Goal: Task Accomplishment & Management: Manage account settings

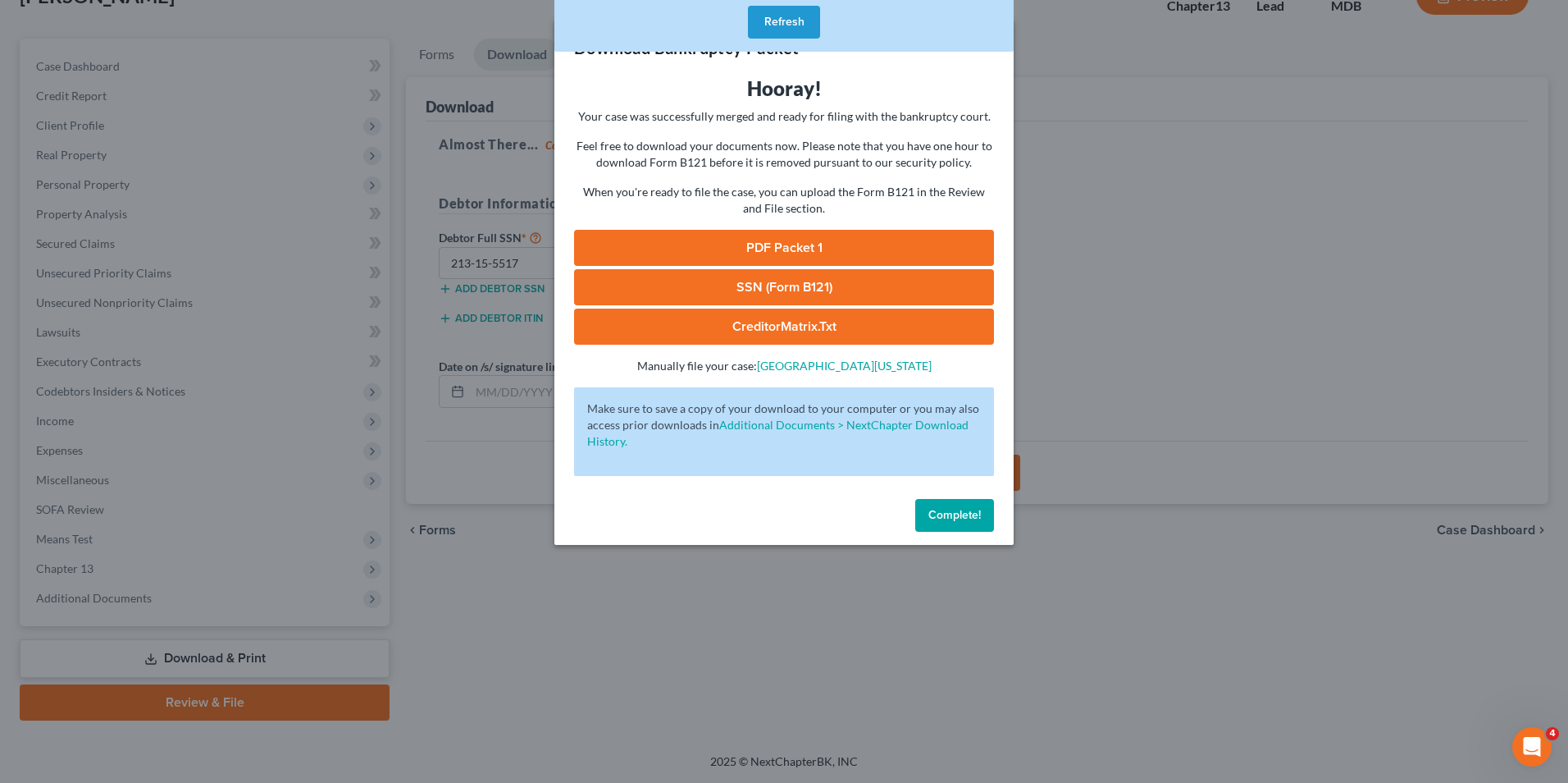
drag, startPoint x: 0, startPoint y: 0, endPoint x: 958, endPoint y: 497, distance: 1079.2
click at [959, 509] on span "Complete!" at bounding box center [955, 515] width 53 height 14
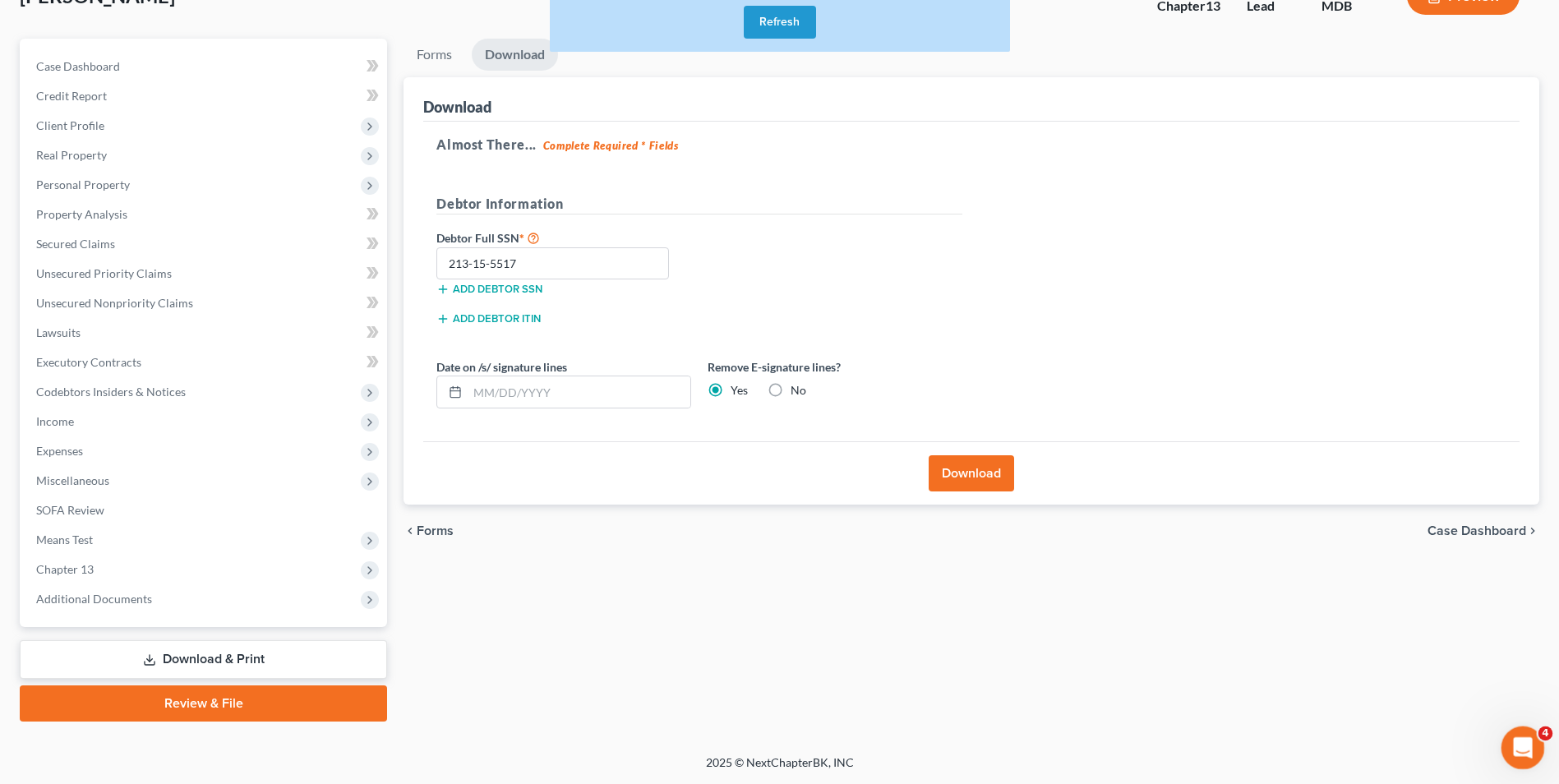
click at [1524, 751] on icon "Open Intercom Messenger" at bounding box center [1520, 745] width 27 height 27
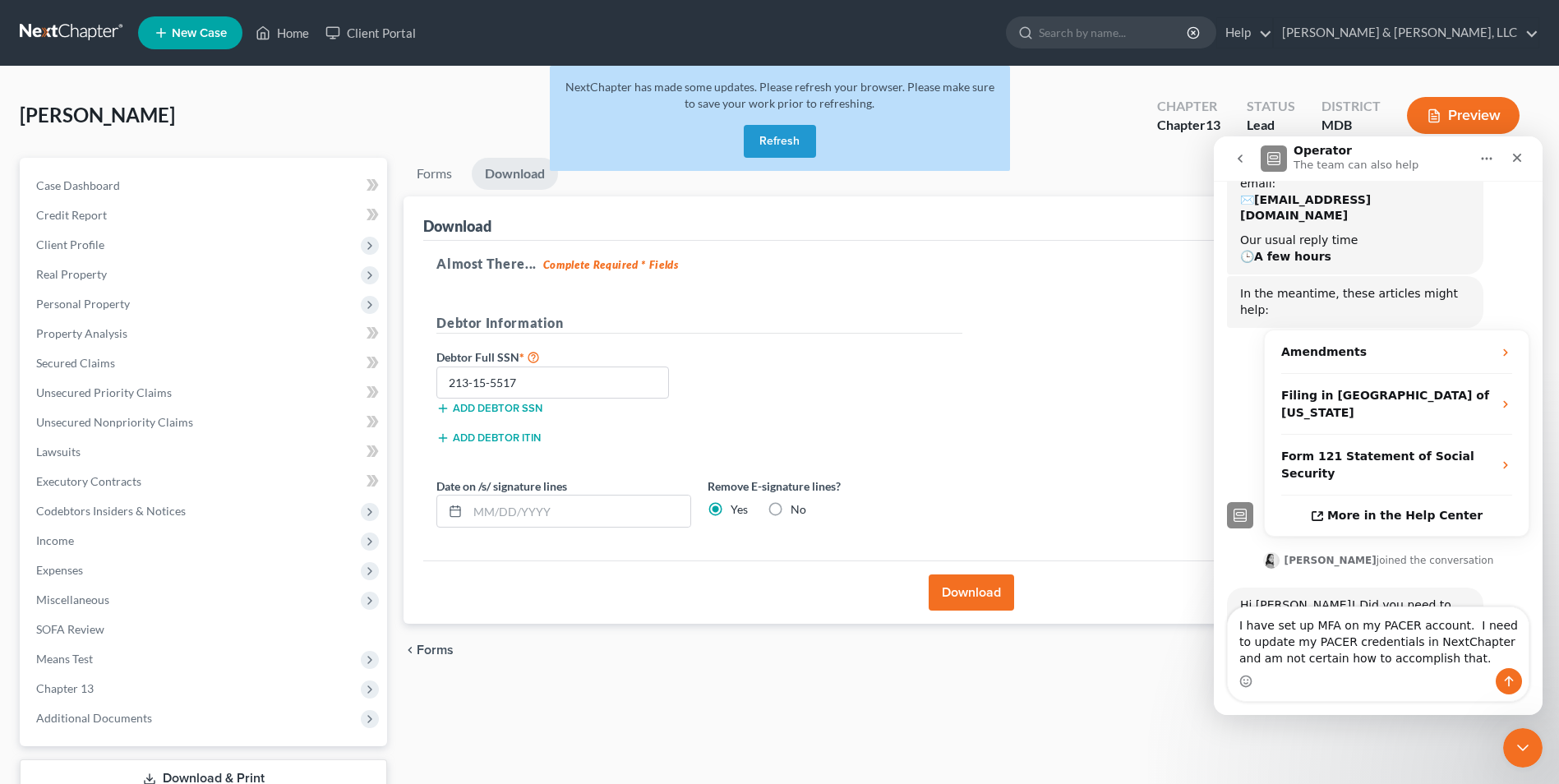
type textarea "I have set up MFA on my PACER account. I need to update my PACER credentials in…"
drag, startPoint x: 1511, startPoint y: 677, endPoint x: 1509, endPoint y: 659, distance: 18.1
click at [1510, 674] on button "Send a message…" at bounding box center [1509, 681] width 26 height 26
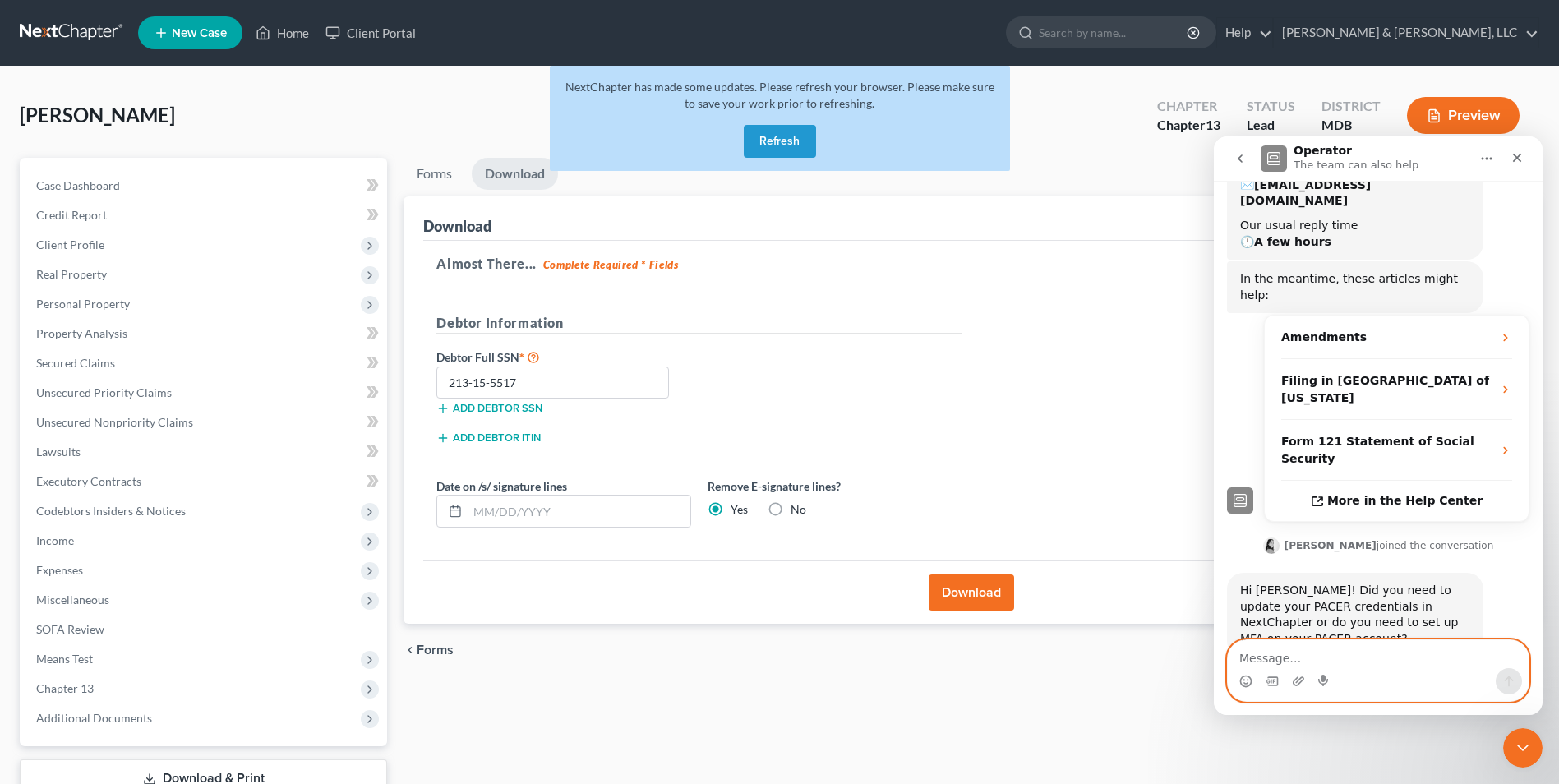
scroll to position [274, 0]
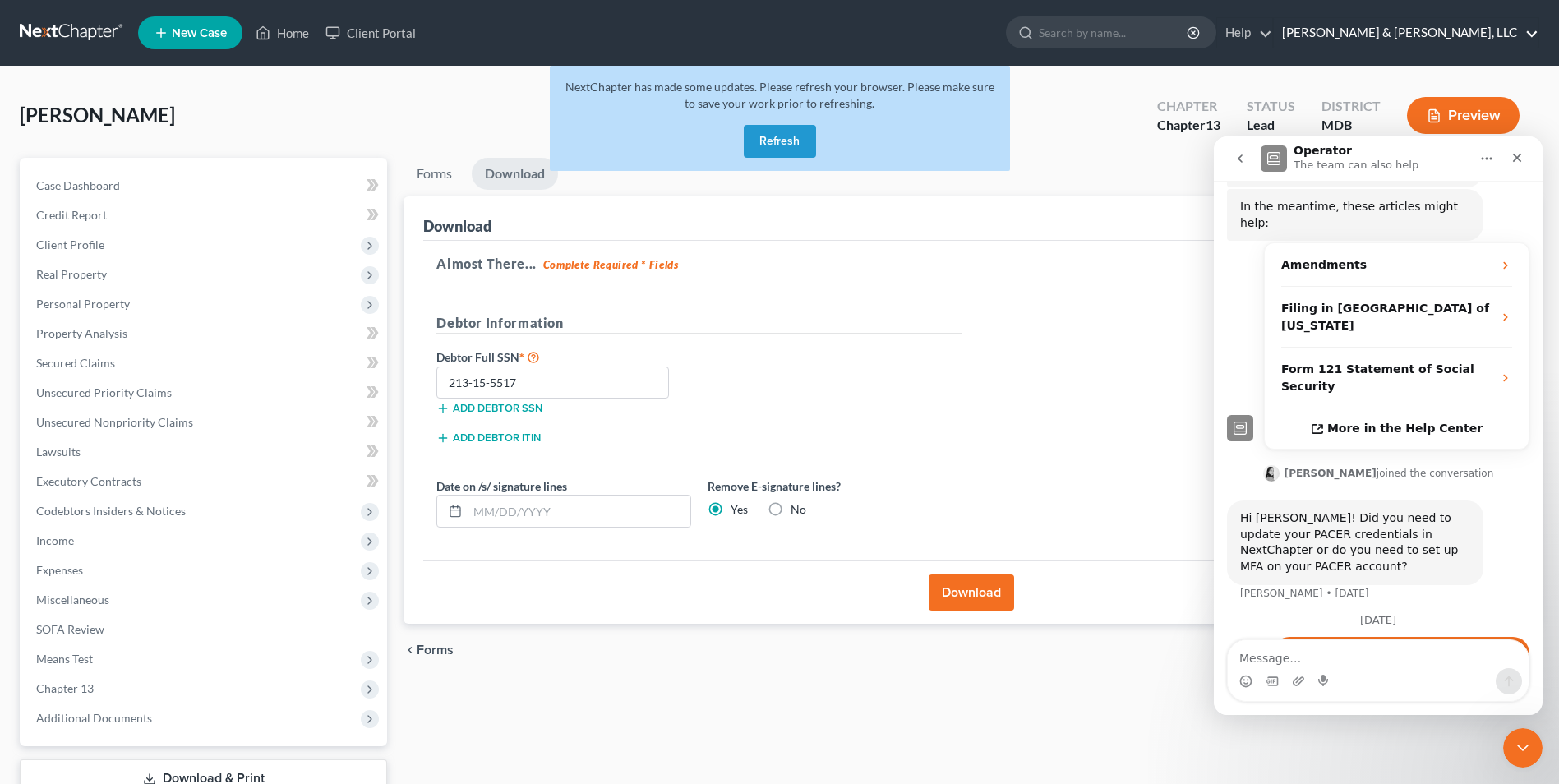
click at [1532, 36] on link "[PERSON_NAME] & [PERSON_NAME], LLC" at bounding box center [1407, 33] width 264 height 30
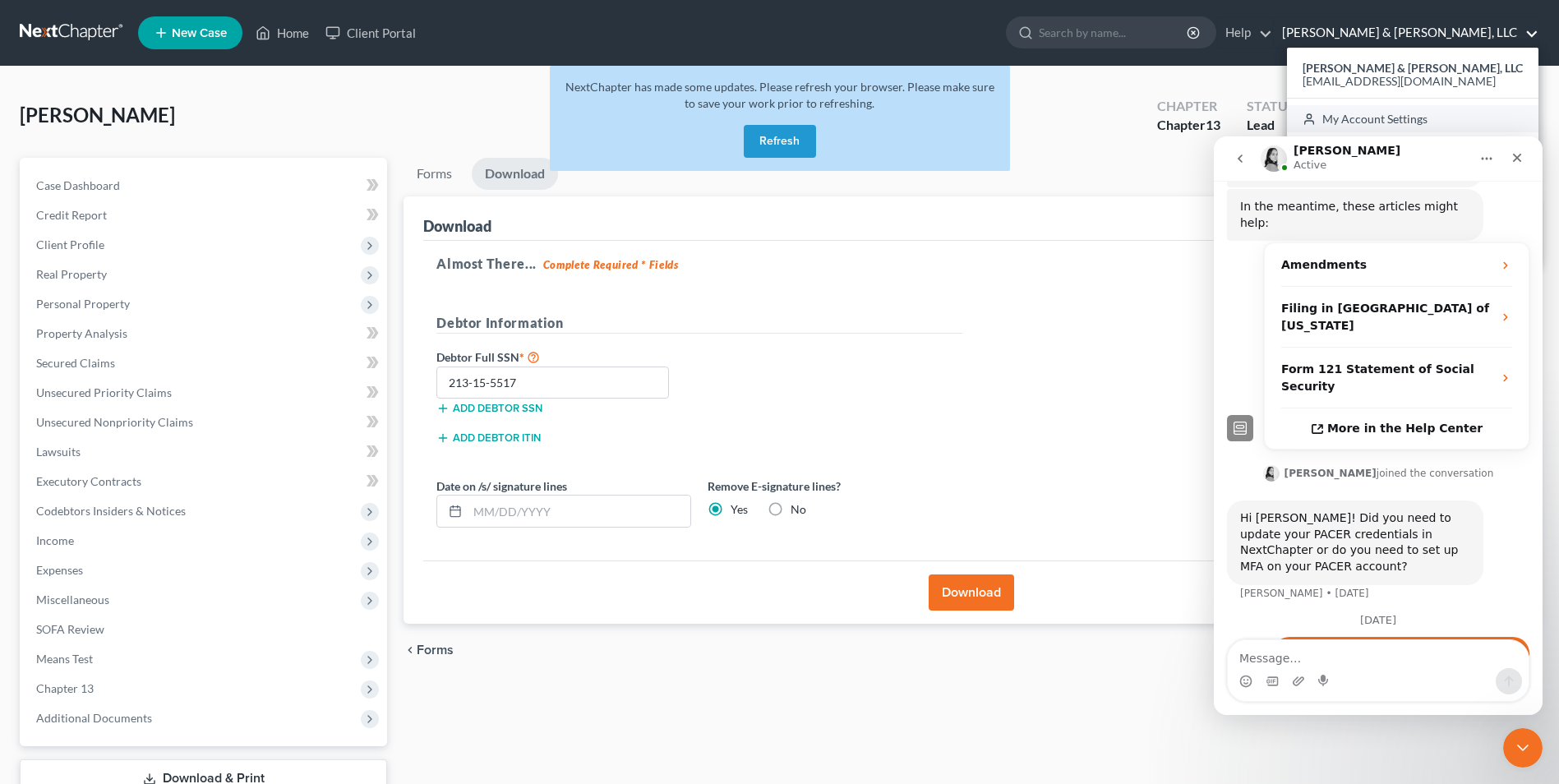
drag, startPoint x: 1488, startPoint y: 115, endPoint x: 1451, endPoint y: 122, distance: 37.7
click at [1486, 115] on link "My Account Settings" at bounding box center [1413, 119] width 251 height 28
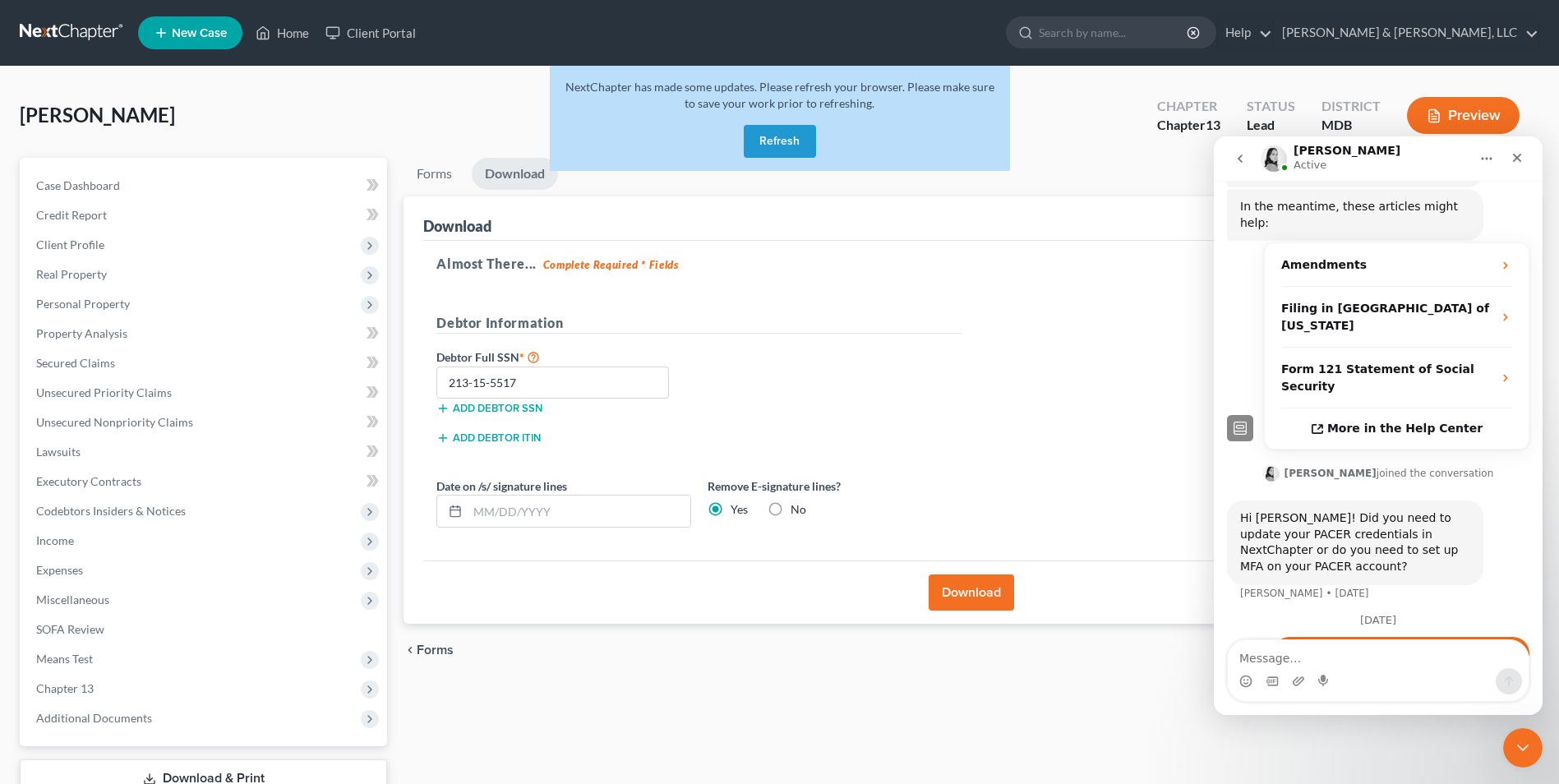
select select "38"
select select "24"
select select "21"
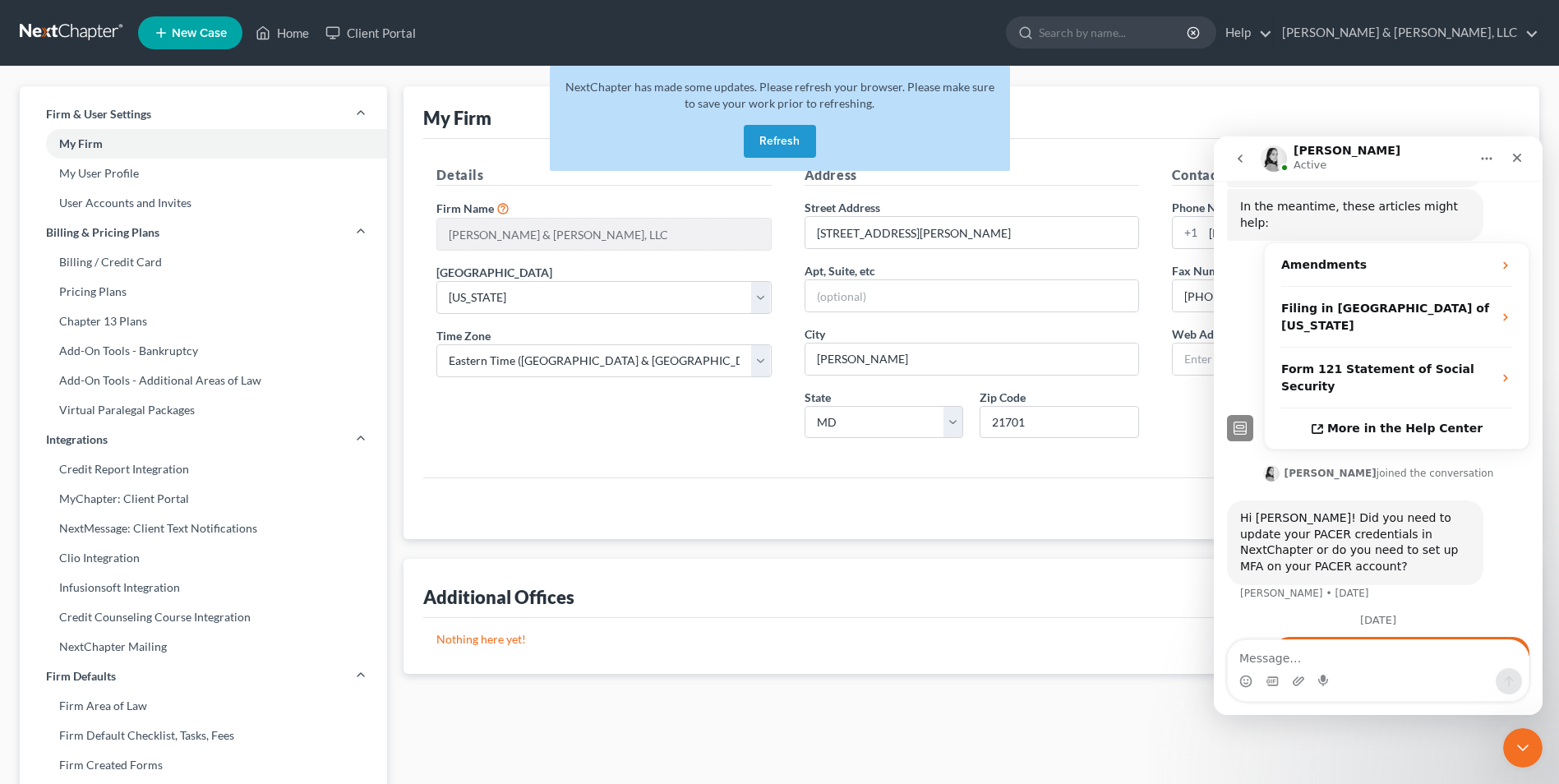
click at [633, 484] on div "Save Changes" at bounding box center [971, 508] width 1096 height 62
click at [1518, 164] on icon "Close" at bounding box center [1517, 158] width 13 height 13
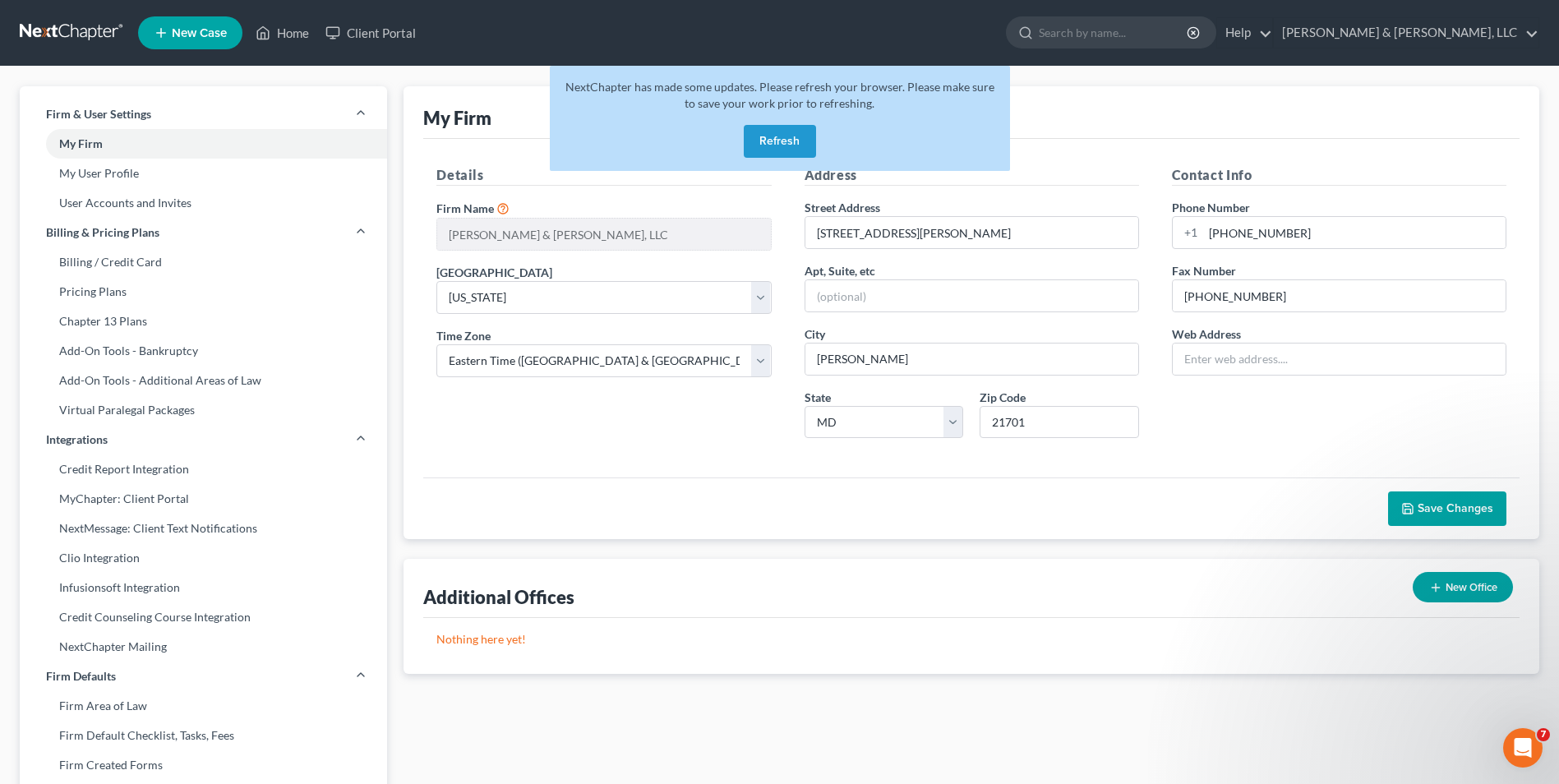
click at [762, 132] on button "Refresh" at bounding box center [780, 141] width 72 height 33
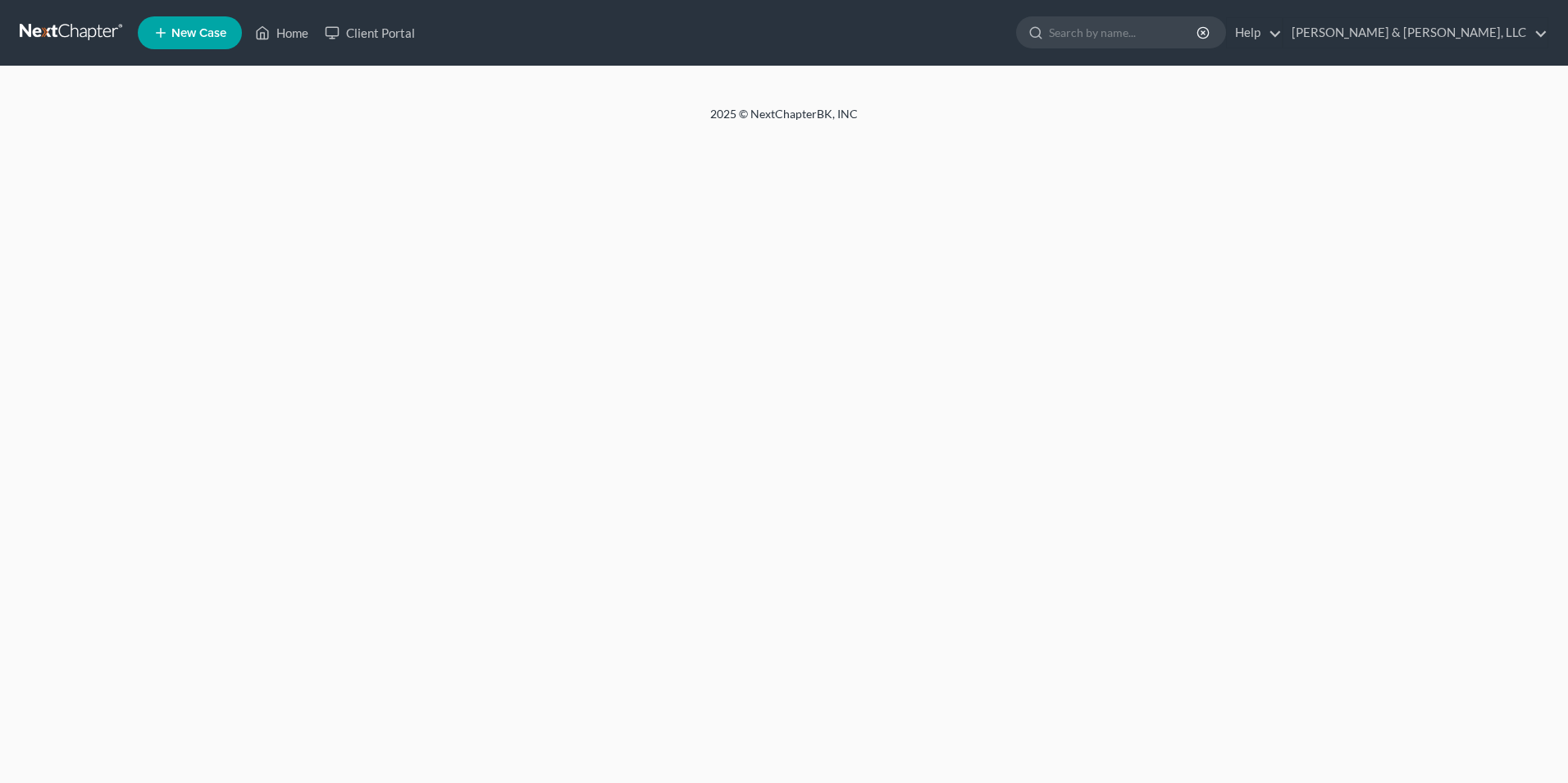
select select "38"
select select "24"
select select "21"
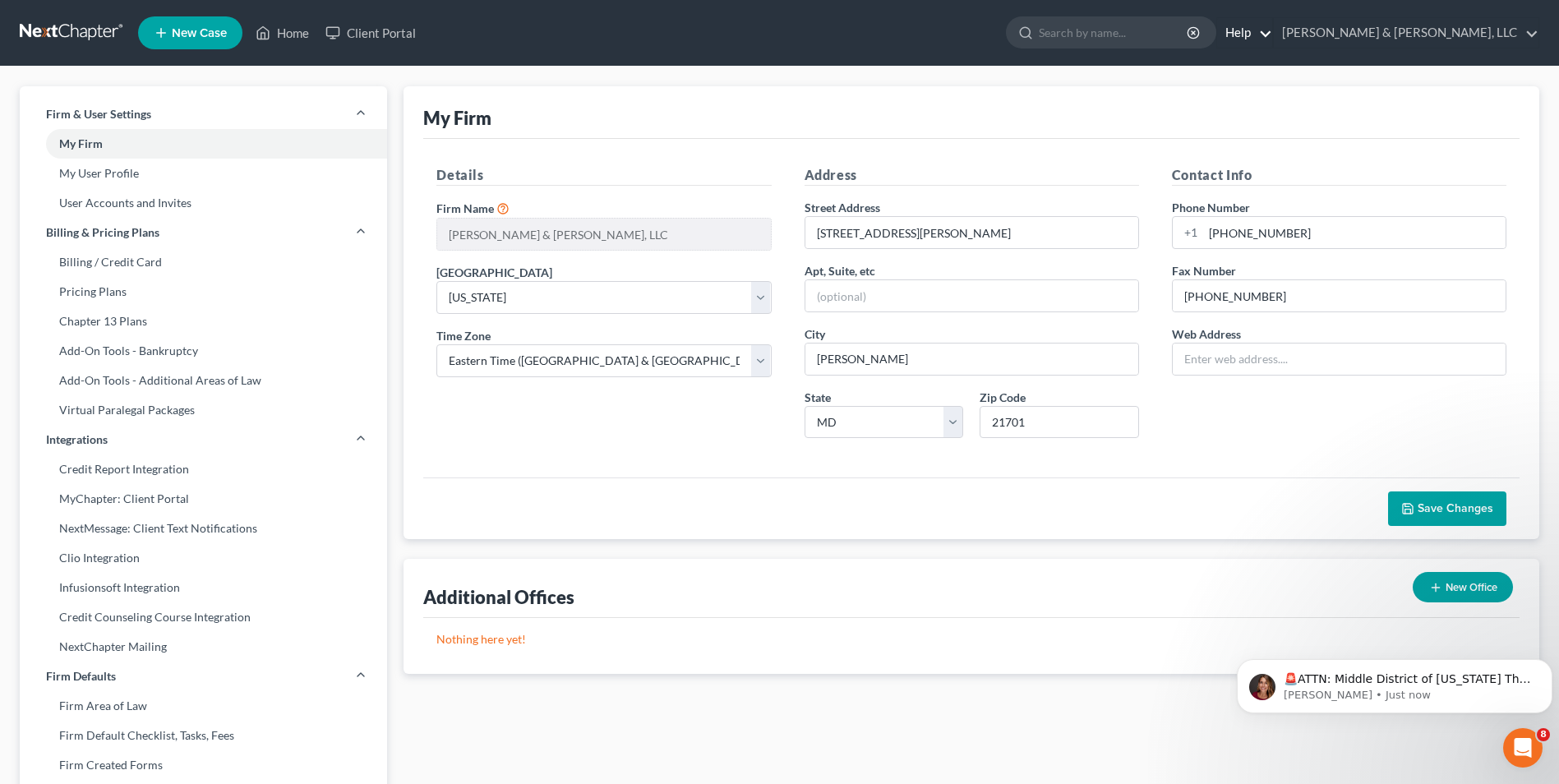
click at [1273, 32] on link "Help" at bounding box center [1244, 33] width 55 height 30
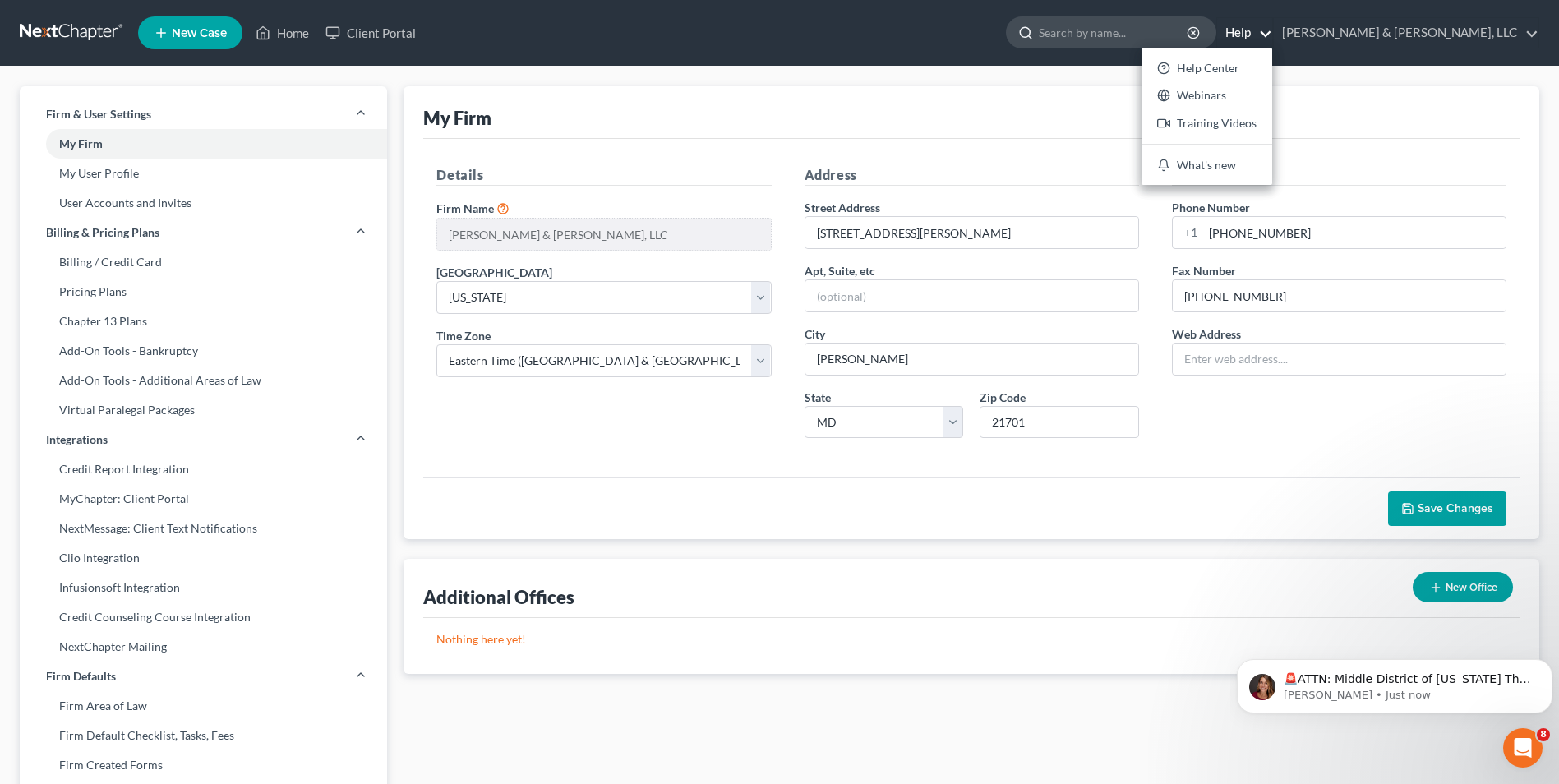
click at [1177, 37] on input "search" at bounding box center [1114, 33] width 151 height 31
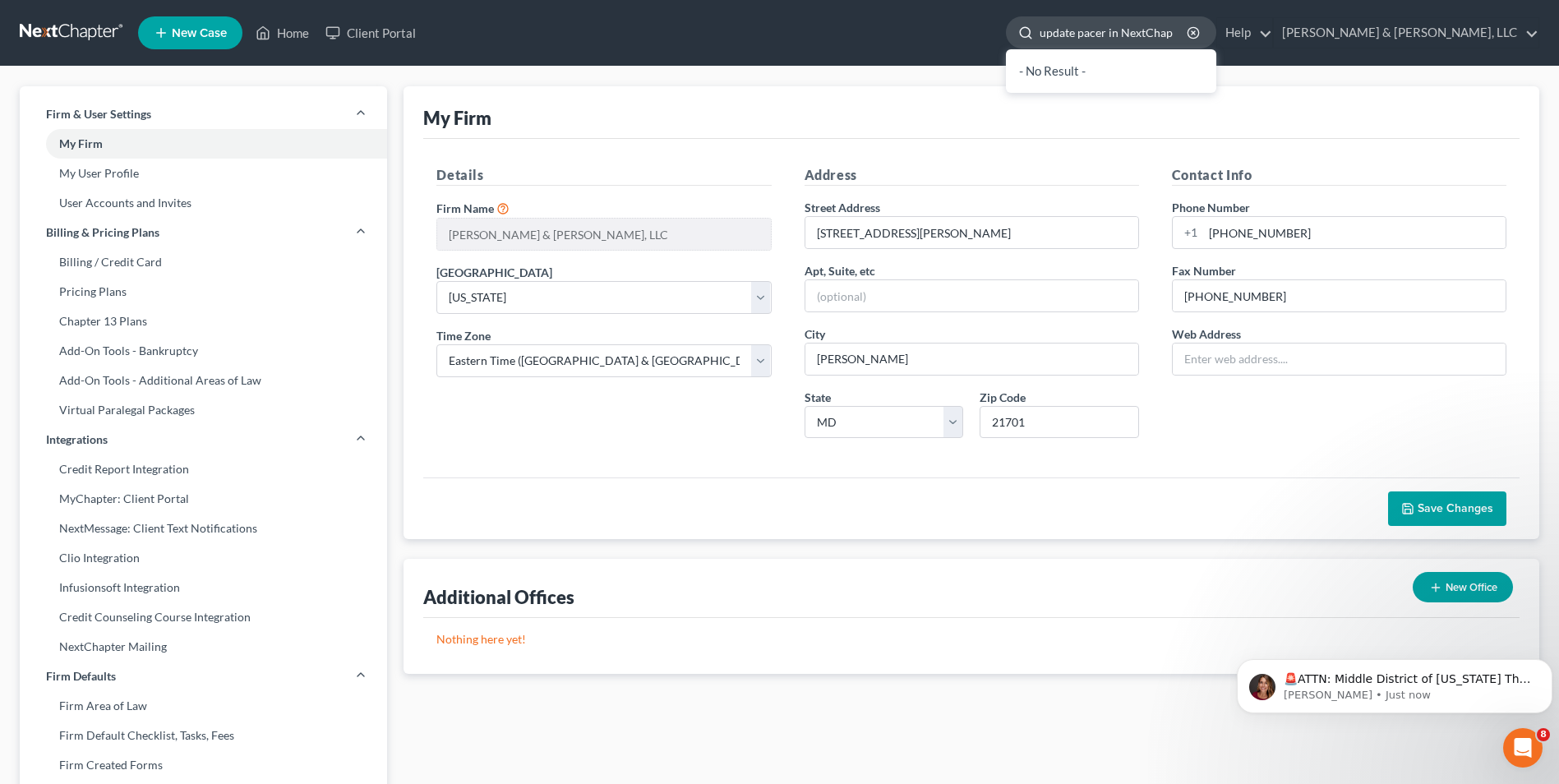
type input "how to update pacer in NextChapter"
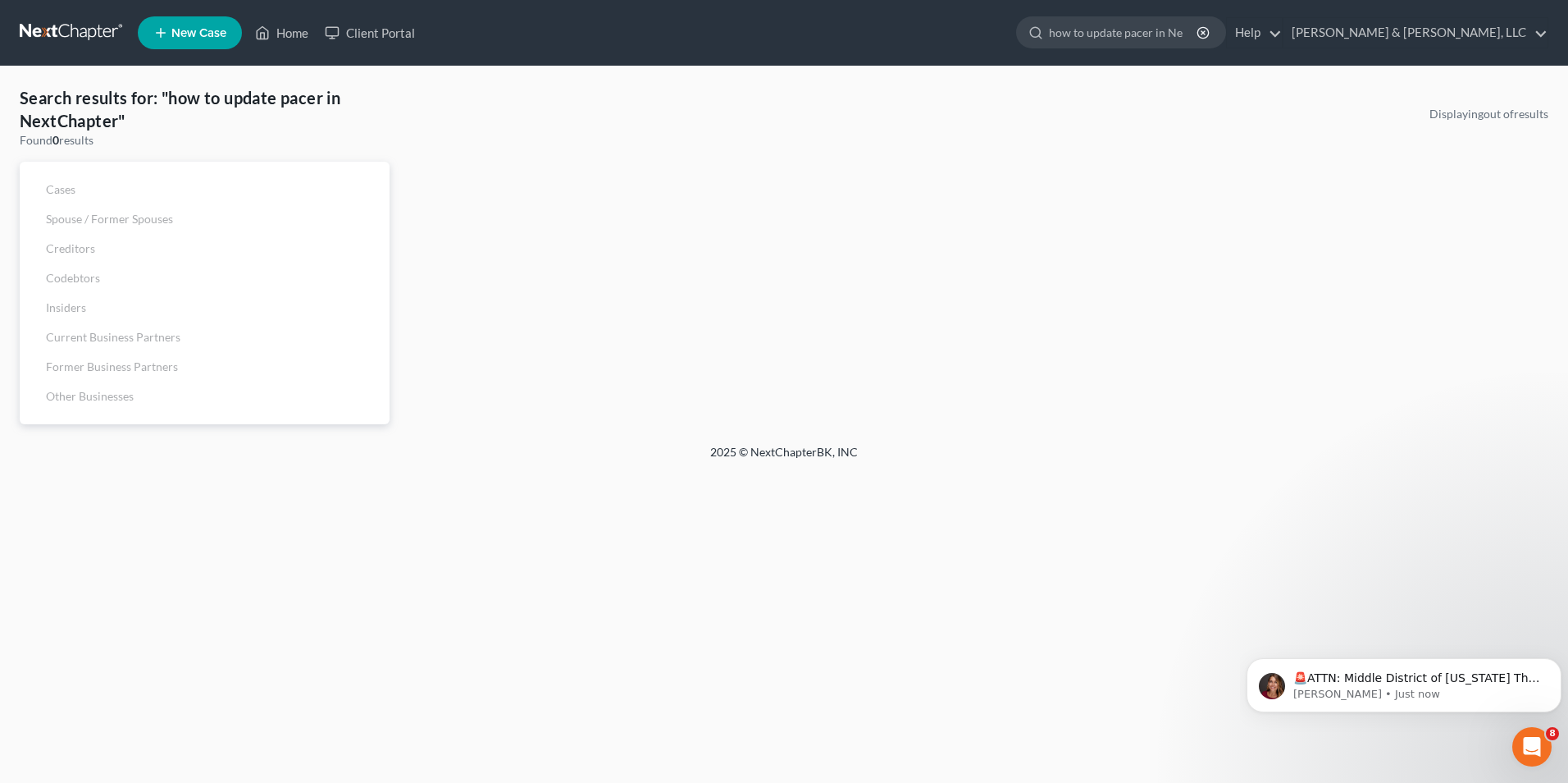
click at [740, 240] on div "Displaying out of results" at bounding box center [977, 265] width 1159 height 318
click at [1532, 33] on link "[PERSON_NAME] & [PERSON_NAME], LLC" at bounding box center [1416, 33] width 264 height 30
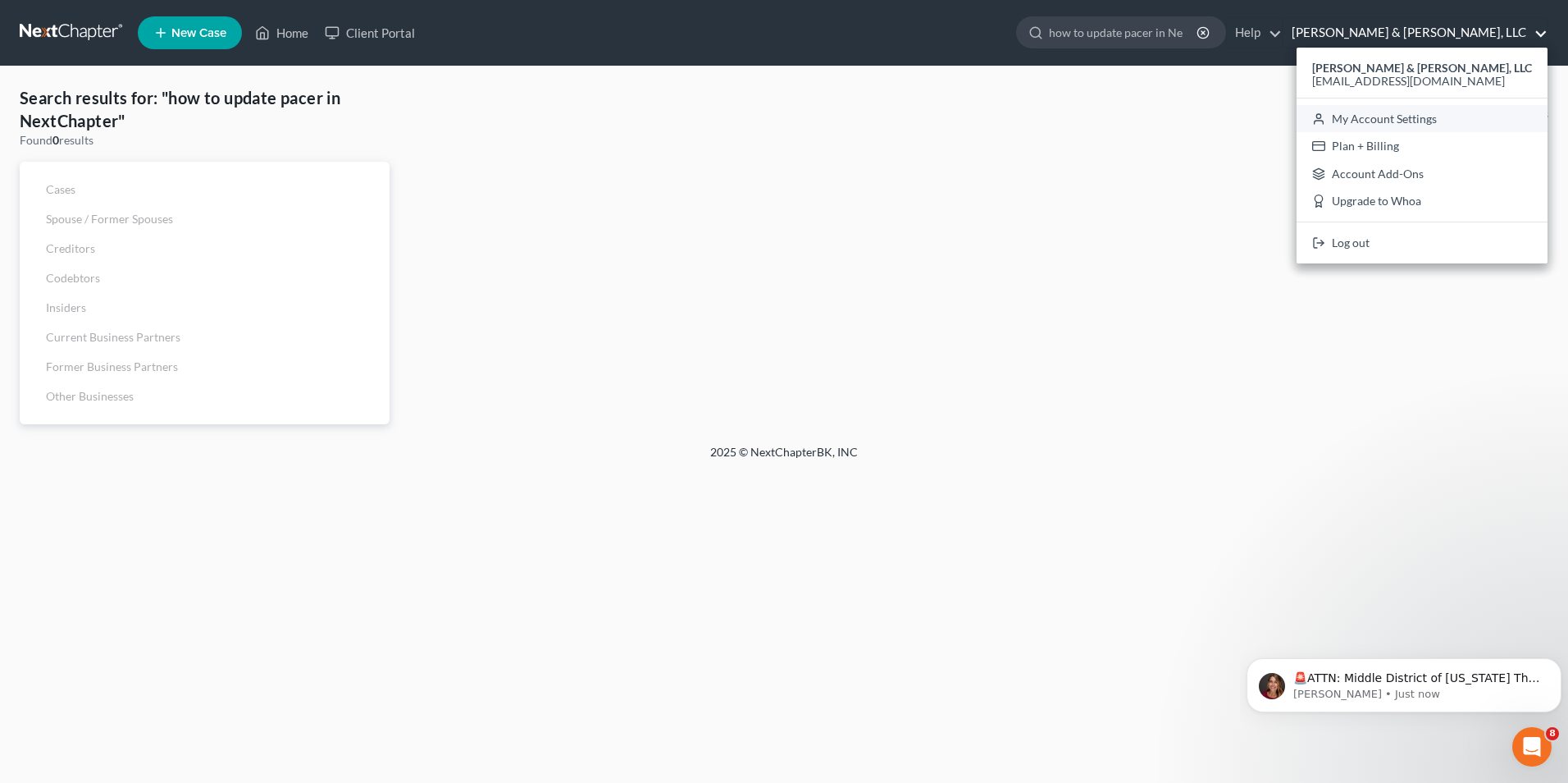
click at [1491, 121] on link "My Account Settings" at bounding box center [1422, 119] width 251 height 28
select select "38"
select select "24"
select select "21"
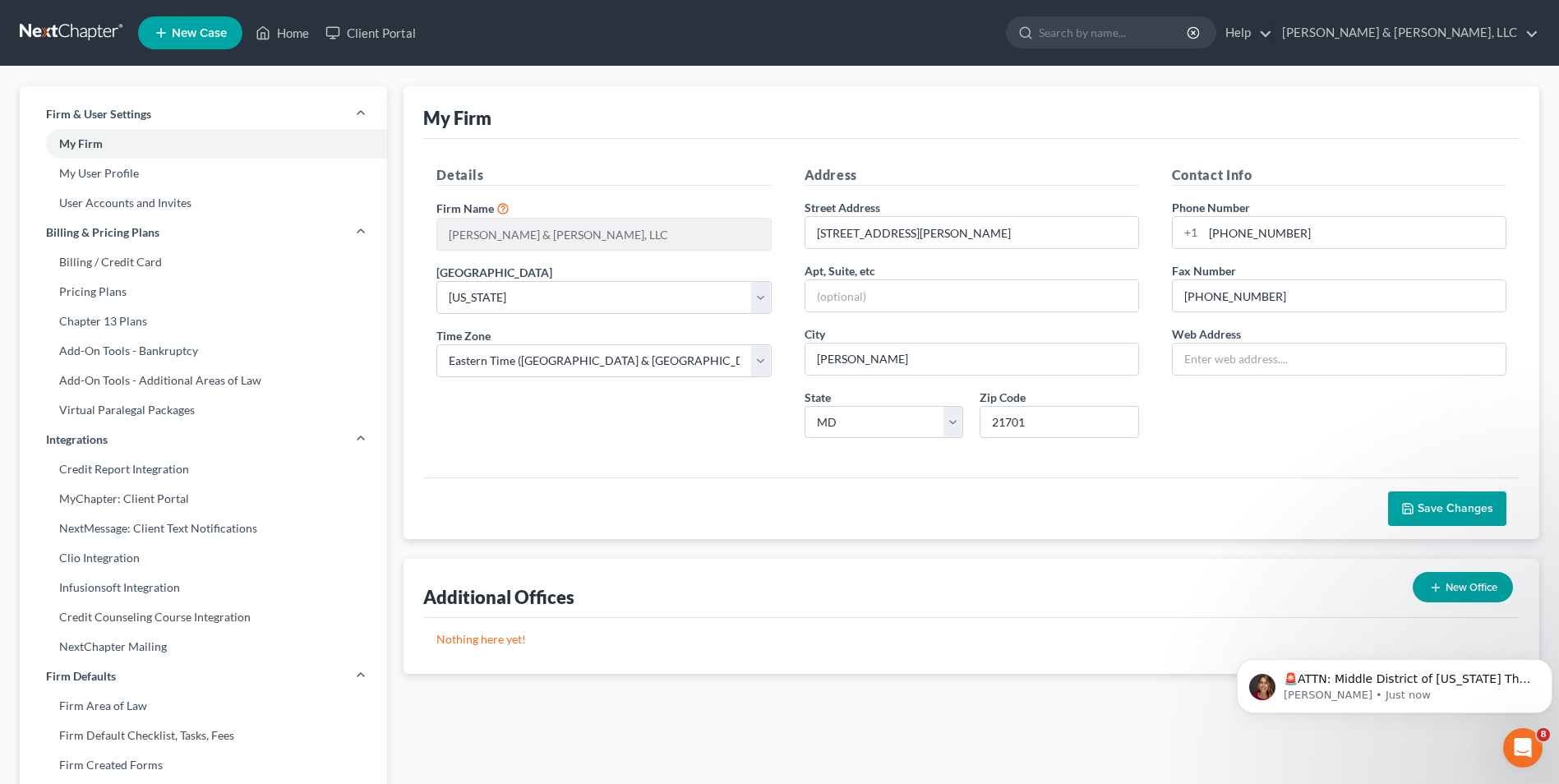
click at [566, 484] on div "Save Changes" at bounding box center [971, 508] width 1096 height 62
drag, startPoint x: 1405, startPoint y: 496, endPoint x: 1365, endPoint y: 486, distance: 41.2
click at [1404, 495] on button "Save Changes" at bounding box center [1447, 508] width 118 height 34
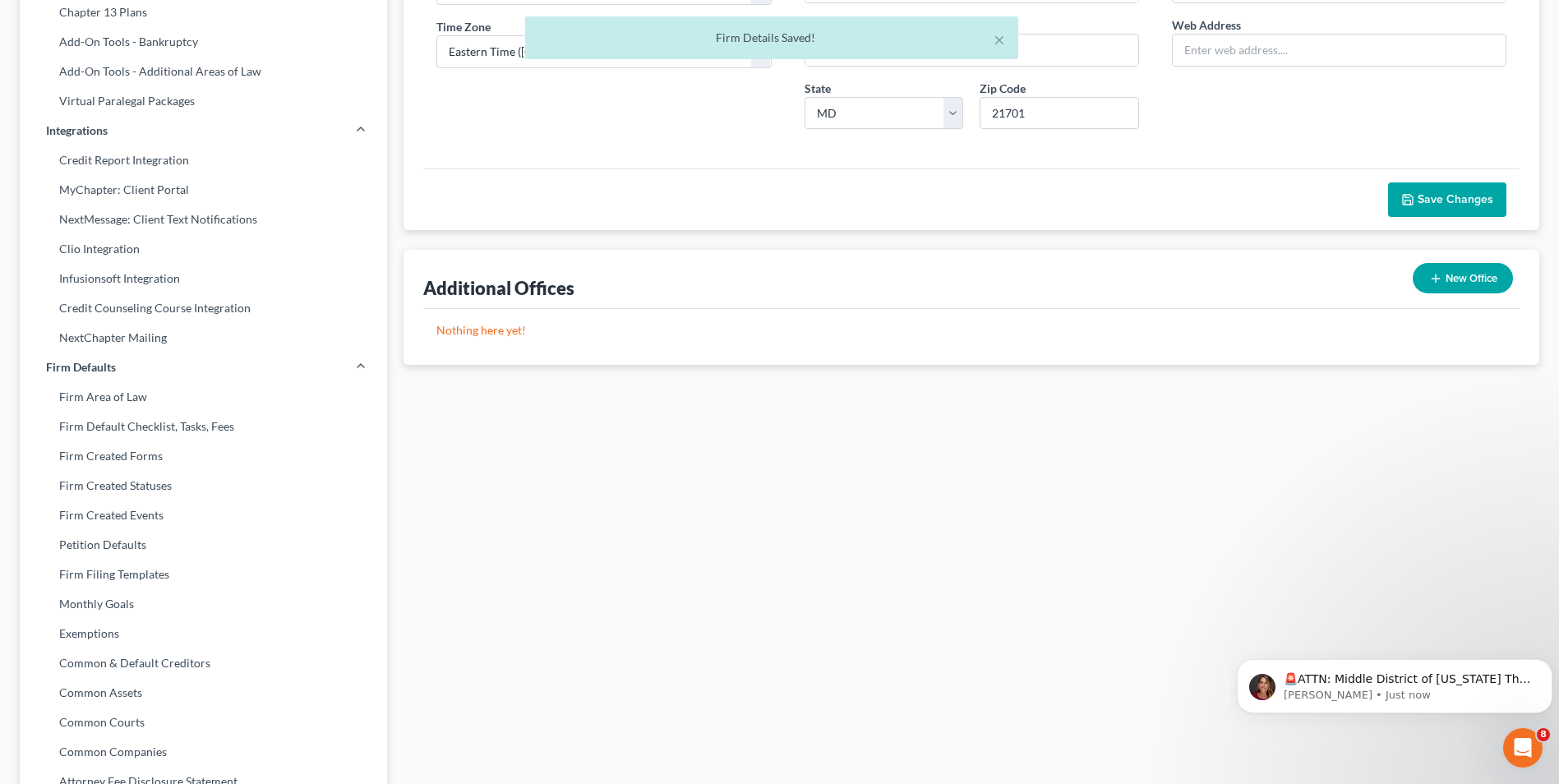
scroll to position [462, 0]
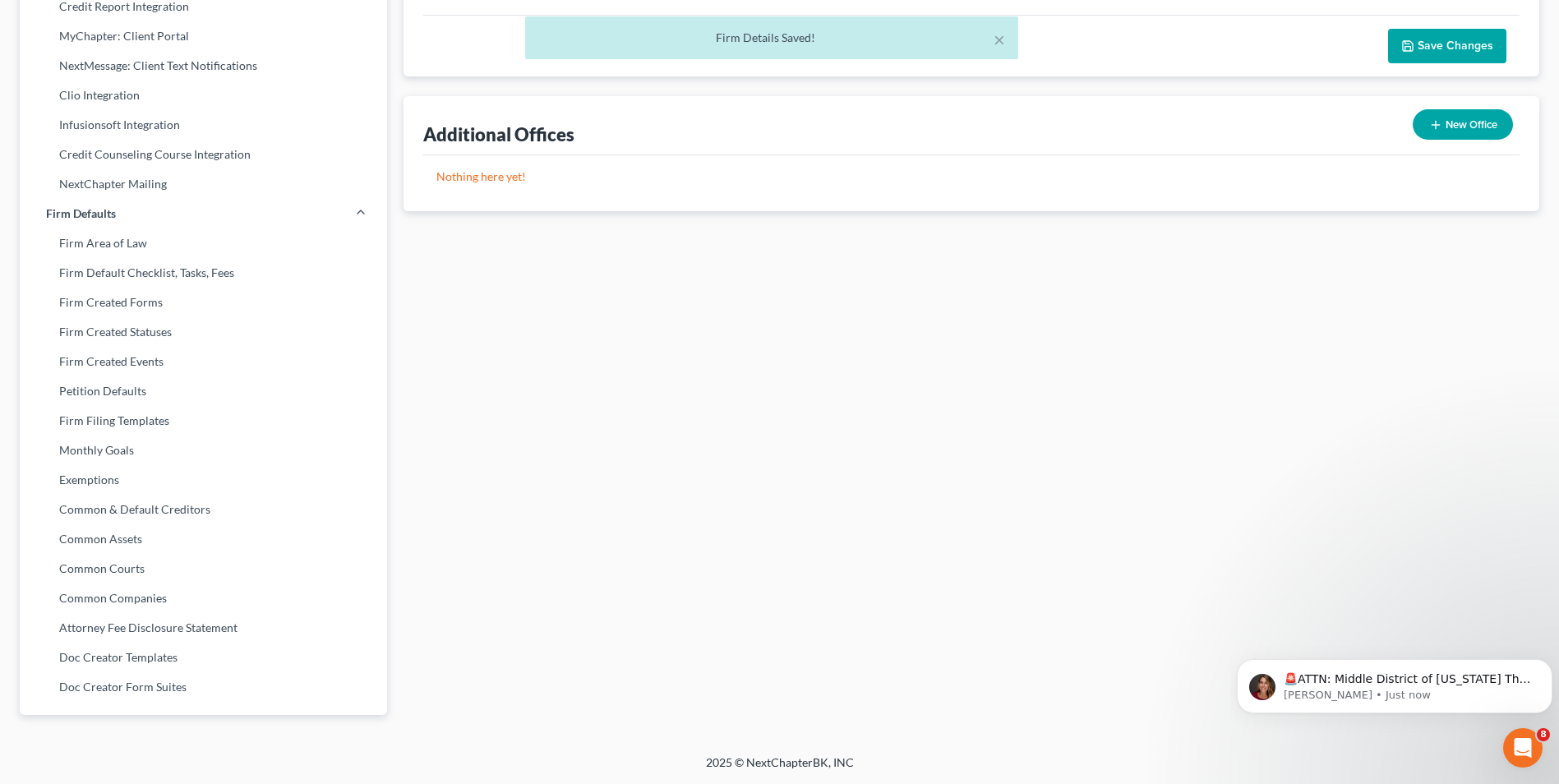
click at [799, 753] on div "× Firm Details Saved! Firm & User Settings My Firm My User Profile User Account…" at bounding box center [779, 179] width 1559 height 1150
